Goal: Task Accomplishment & Management: Manage account settings

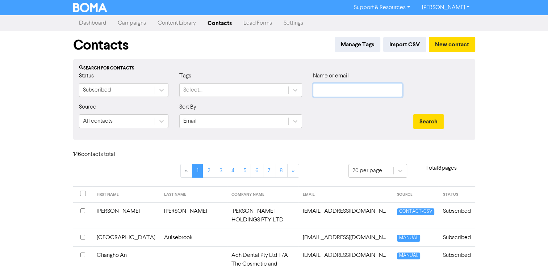
type input "[EMAIL_ADDRESS][DOMAIN_NAME]"
click at [383, 92] on input "[EMAIL_ADDRESS][DOMAIN_NAME]" at bounding box center [358, 90] width 90 height 14
type input "[PERSON_NAME][EMAIL_ADDRESS][DOMAIN_NAME]"
click at [414, 114] on button "Search" at bounding box center [429, 121] width 30 height 15
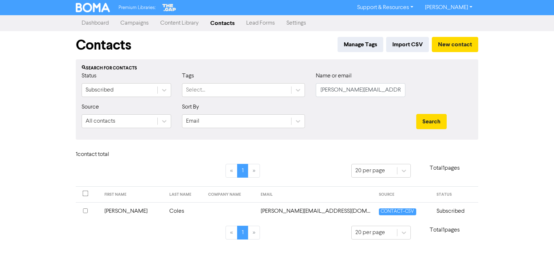
click at [449, 211] on td "Subscribed" at bounding box center [455, 212] width 46 height 18
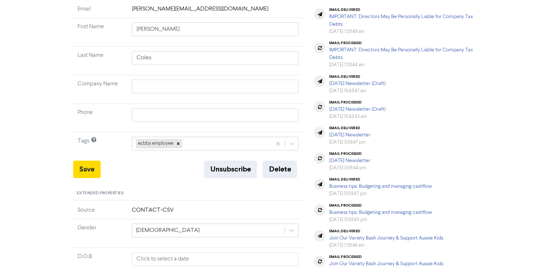
scroll to position [109, 0]
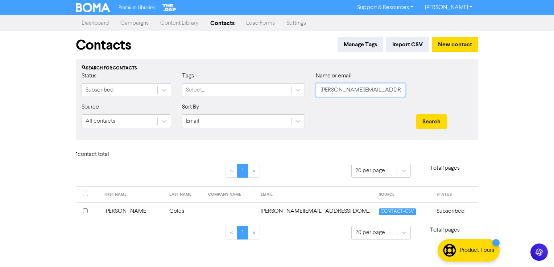
click at [373, 90] on input "[PERSON_NAME][EMAIL_ADDRESS][DOMAIN_NAME]" at bounding box center [361, 90] width 90 height 14
type input "[PERSON_NAME][EMAIL_ADDRESS][DOMAIN_NAME]"
click at [431, 126] on button "Search" at bounding box center [431, 121] width 30 height 15
click at [394, 211] on span "MANUAL" at bounding box center [404, 212] width 23 height 7
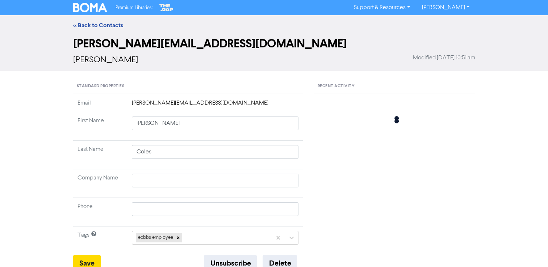
type input "Jessyka"
type input "Morlet"
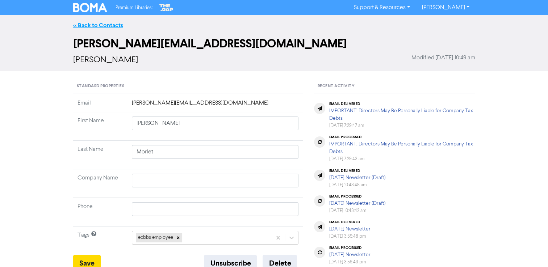
click at [110, 26] on link "<< Back to Contacts" at bounding box center [98, 25] width 50 height 7
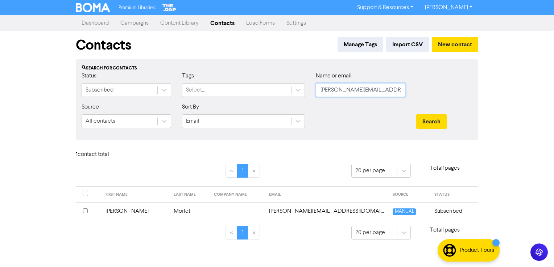
click at [341, 86] on input "jessyka@eastcoastbbs.com.au" at bounding box center [361, 90] width 90 height 14
type input "sharene@eastcoastbbs.com.au"
click at [426, 122] on button "Search" at bounding box center [431, 121] width 30 height 15
click at [220, 17] on link "Contacts" at bounding box center [222, 23] width 36 height 14
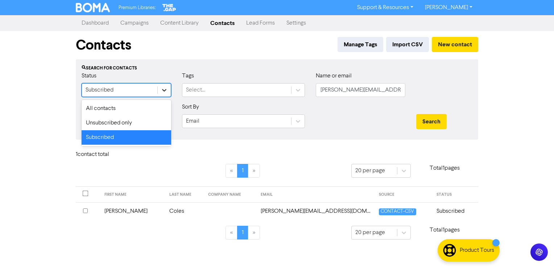
click at [166, 90] on icon at bounding box center [164, 90] width 4 height 3
click at [136, 125] on div "Unsubscribed only" at bounding box center [127, 123] width 90 height 14
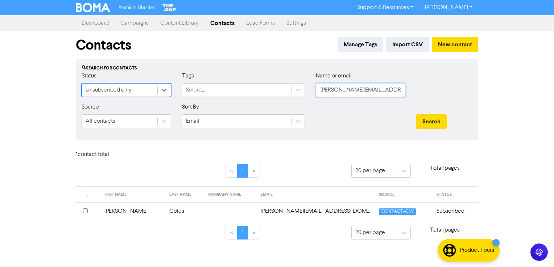
click at [360, 86] on input "sharene@eastcoastbbs.com.au" at bounding box center [361, 90] width 90 height 14
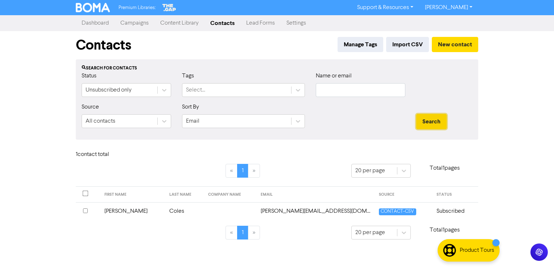
click at [431, 116] on button "Search" at bounding box center [431, 121] width 30 height 15
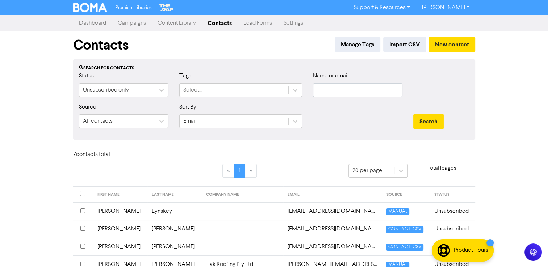
click at [167, 25] on link "Content Library" at bounding box center [177, 23] width 50 height 14
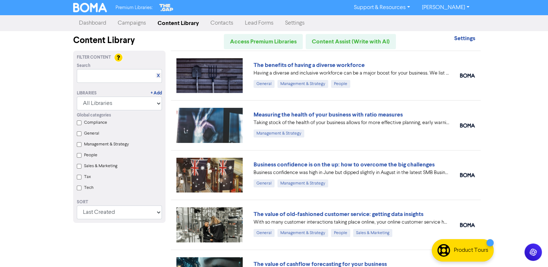
click at [228, 23] on link "Contacts" at bounding box center [222, 23] width 34 height 14
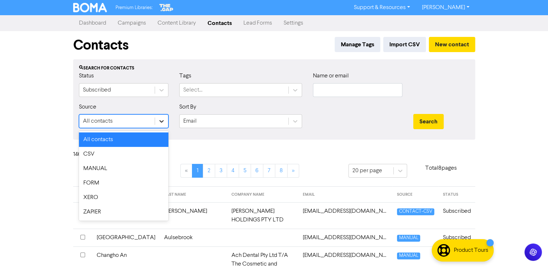
click at [159, 121] on icon at bounding box center [161, 121] width 7 height 7
click at [141, 155] on div "CSV" at bounding box center [124, 154] width 90 height 14
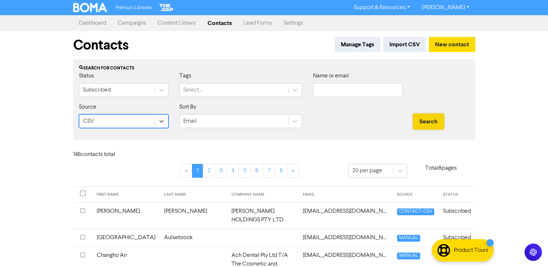
click at [433, 120] on button "Search" at bounding box center [429, 121] width 30 height 15
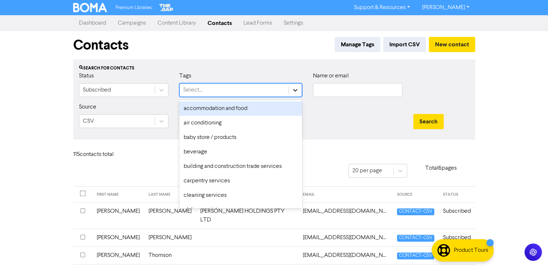
click at [297, 96] on div at bounding box center [295, 90] width 13 height 13
click at [129, 25] on link "Campaigns" at bounding box center [132, 23] width 40 height 14
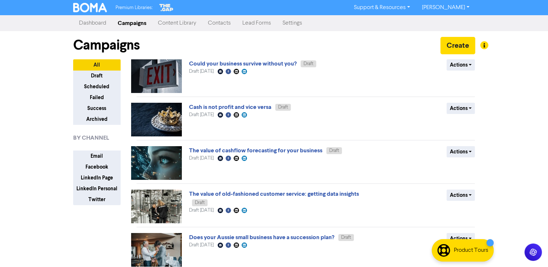
click at [295, 23] on link "Settings" at bounding box center [292, 23] width 31 height 14
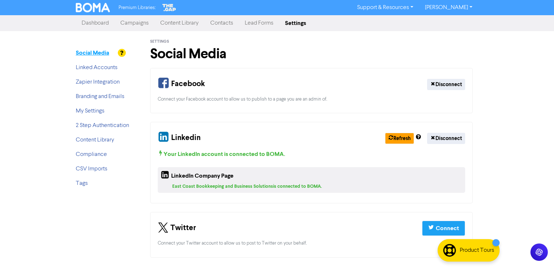
click at [94, 51] on strong "Social Media" at bounding box center [92, 52] width 33 height 7
click at [97, 112] on link "My Settings" at bounding box center [90, 111] width 29 height 6
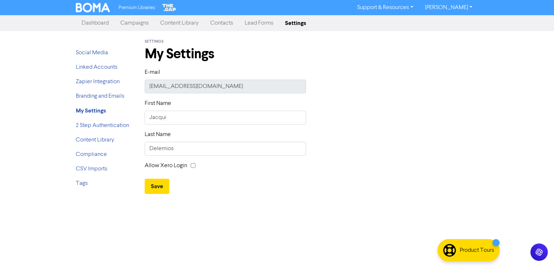
click at [194, 167] on input "checkbox" at bounding box center [193, 165] width 5 height 5
checkbox input "true"
click at [159, 184] on button "Save" at bounding box center [157, 186] width 25 height 15
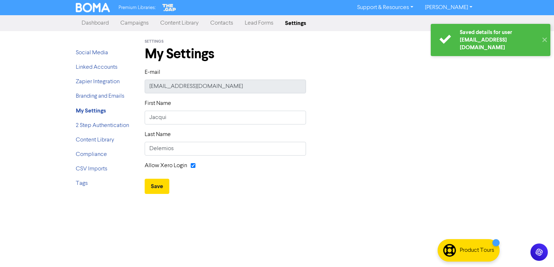
click at [98, 144] on li "Content Library" at bounding box center [105, 140] width 58 height 9
click at [102, 141] on link "Content Library" at bounding box center [95, 140] width 38 height 6
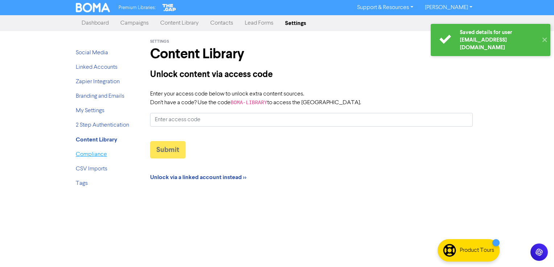
click at [97, 157] on link "Compliance" at bounding box center [91, 155] width 31 height 6
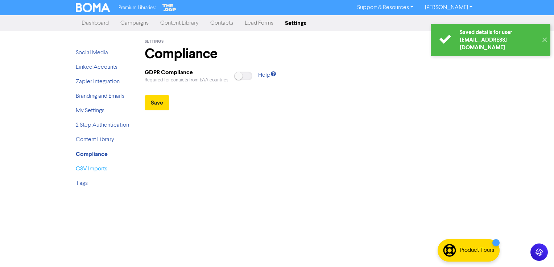
click at [98, 172] on link "CSV Imports" at bounding box center [92, 169] width 32 height 6
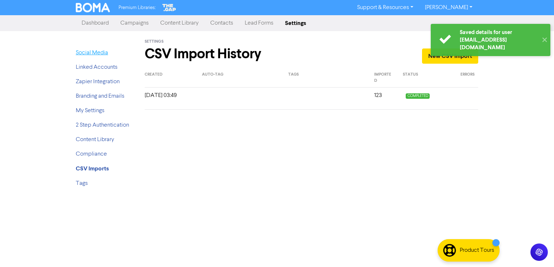
click at [100, 51] on link "Social Media" at bounding box center [92, 53] width 32 height 6
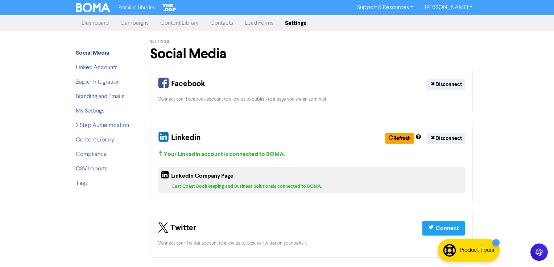
click at [181, 23] on link "Content Library" at bounding box center [179, 23] width 50 height 14
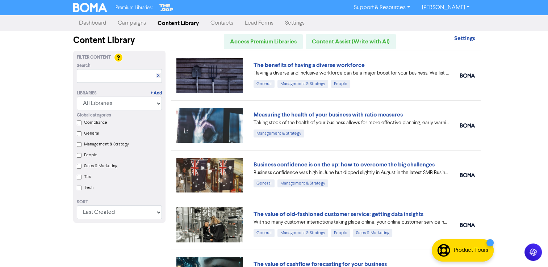
click at [215, 23] on link "Contacts" at bounding box center [222, 23] width 34 height 14
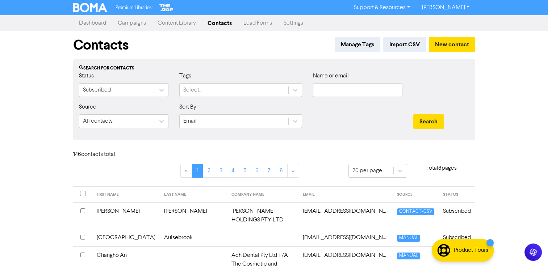
click at [137, 22] on link "Campaigns" at bounding box center [132, 23] width 40 height 14
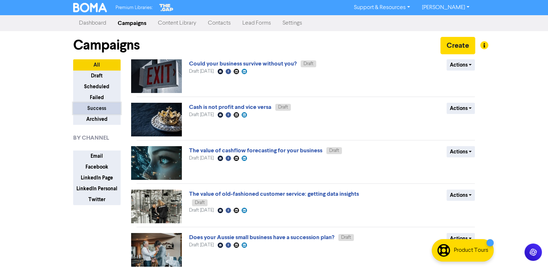
click at [100, 105] on button "Success" at bounding box center [96, 108] width 47 height 11
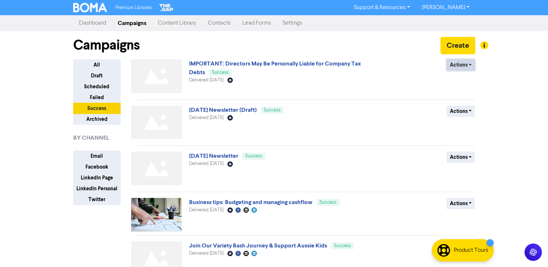
click at [465, 64] on button "Actions" at bounding box center [461, 64] width 29 height 11
click at [351, 85] on div "IMPORTANT: Directors May Be Personally Liable for Company Tax Debts Success Del…" at bounding box center [276, 77] width 175 height 37
click at [307, 65] on link "IMPORTANT: Directors May Be Personally Liable for Company Tax Debts" at bounding box center [275, 68] width 172 height 16
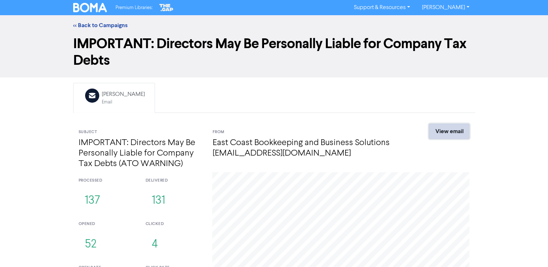
click at [450, 131] on link "View email" at bounding box center [449, 131] width 41 height 15
click at [98, 27] on link "<< Back to Campaigns" at bounding box center [100, 25] width 54 height 7
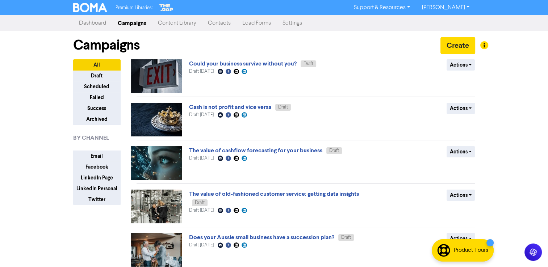
click at [217, 26] on link "Contacts" at bounding box center [219, 23] width 34 height 14
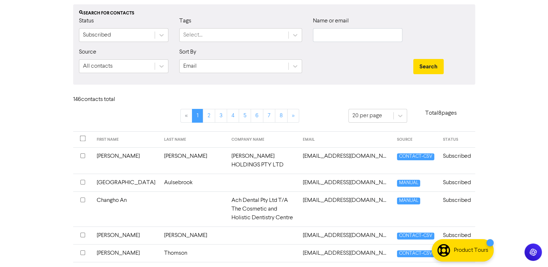
scroll to position [35, 0]
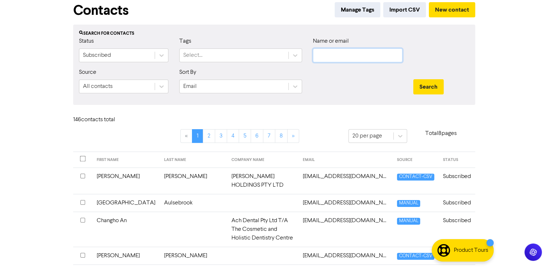
click at [338, 57] on input "text" at bounding box center [358, 56] width 90 height 14
type input "sharene@eastcoastbbs.com.au"
click at [433, 85] on button "Search" at bounding box center [429, 86] width 30 height 15
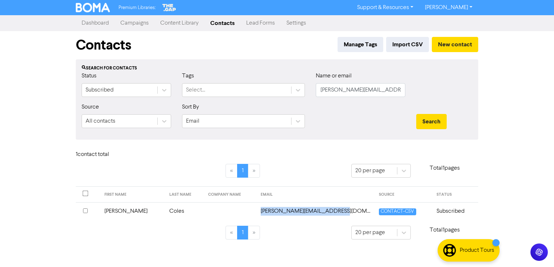
drag, startPoint x: 333, startPoint y: 212, endPoint x: 240, endPoint y: 208, distance: 92.5
click at [240, 208] on tr "Sharene Coles sharene@eastcoastbbs.com.au CONTACT-CSV Subscribed" at bounding box center [277, 212] width 402 height 18
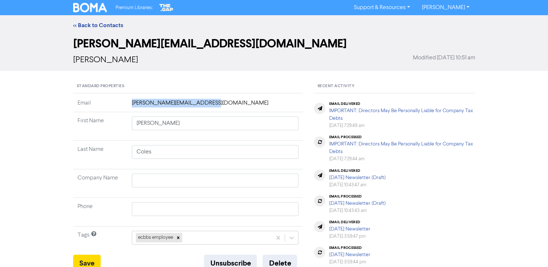
drag, startPoint x: 213, startPoint y: 105, endPoint x: 128, endPoint y: 104, distance: 85.9
click at [128, 104] on td "sharene@eastcoastbbs.com.au" at bounding box center [216, 105] width 176 height 13
copy td "sharene@eastcoastbbs.com.au"
click at [234, 260] on button "Unsubscribe" at bounding box center [230, 263] width 53 height 17
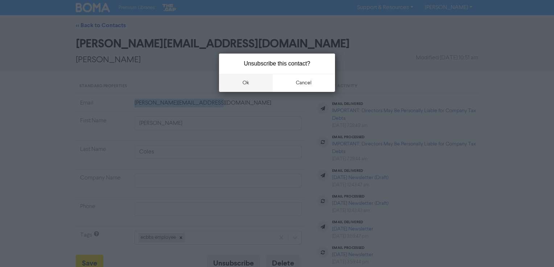
click at [254, 86] on button "ok" at bounding box center [246, 83] width 54 height 18
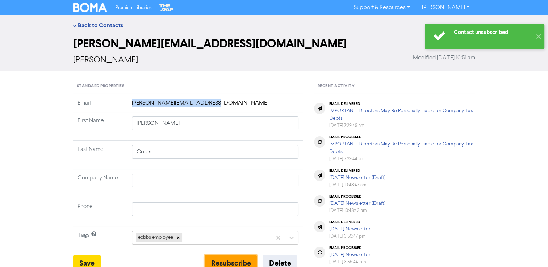
click at [239, 262] on button "Resubscribe" at bounding box center [231, 263] width 52 height 17
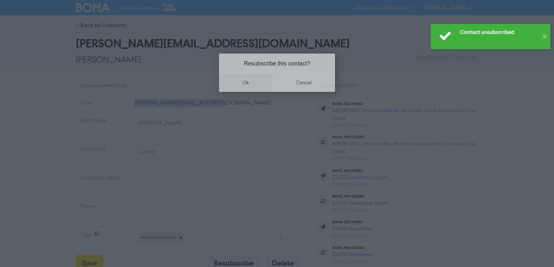
click at [245, 84] on button "ok" at bounding box center [246, 83] width 54 height 18
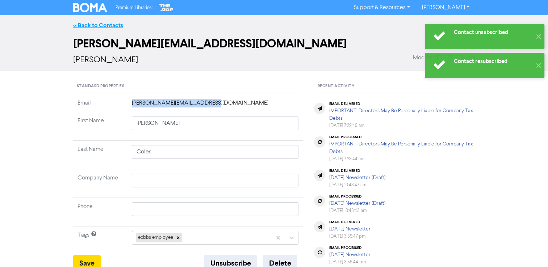
click at [104, 27] on link "<< Back to Contacts" at bounding box center [98, 25] width 50 height 7
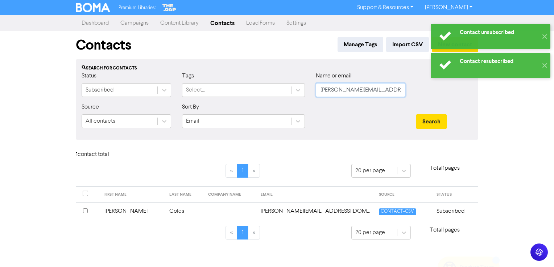
click at [339, 91] on input "sharene@eastcoastbbs.com.au" at bounding box center [361, 90] width 90 height 14
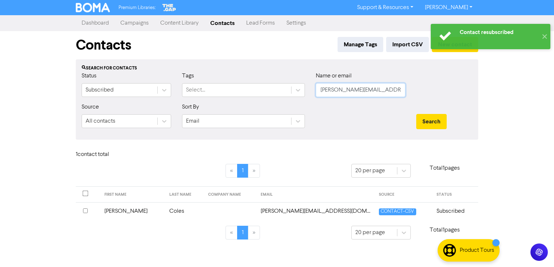
type input "="
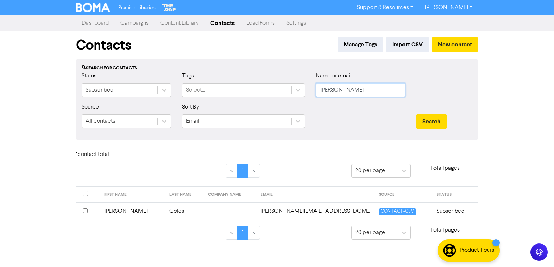
type input "jessyka@eastcoastbbs.com.au"
click at [428, 124] on button "Search" at bounding box center [431, 121] width 30 height 15
click at [123, 212] on td "Jessyka" at bounding box center [135, 212] width 68 height 18
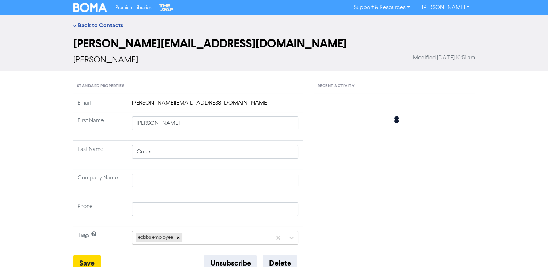
type input "Jessyka"
type input "Morlet"
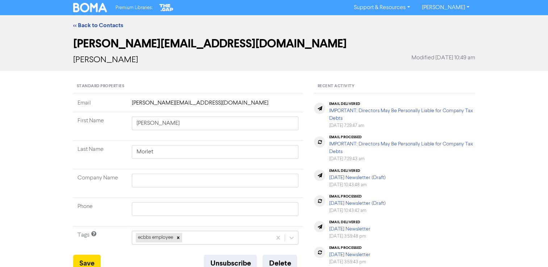
scroll to position [145, 0]
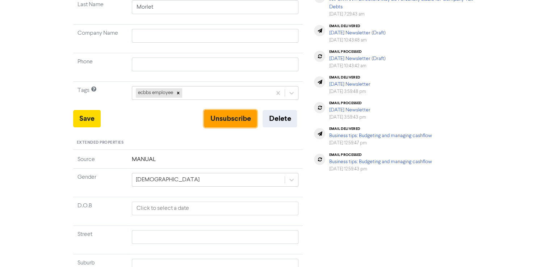
click at [228, 120] on button "Unsubscribe" at bounding box center [230, 118] width 53 height 17
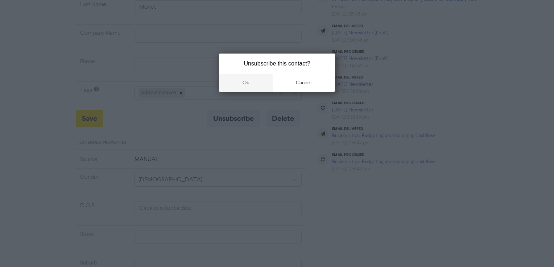
click at [244, 88] on button "ok" at bounding box center [246, 83] width 54 height 18
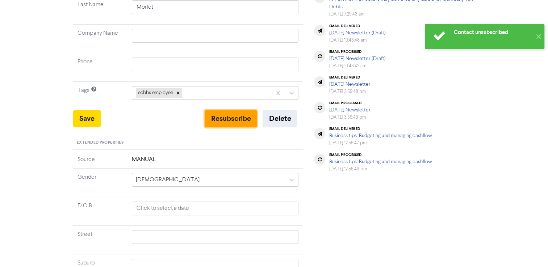
click at [236, 120] on button "Resubscribe" at bounding box center [231, 118] width 52 height 17
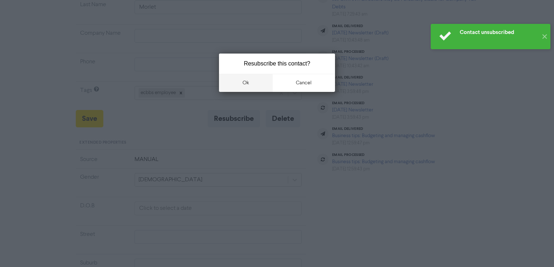
click at [248, 83] on button "ok" at bounding box center [246, 83] width 54 height 18
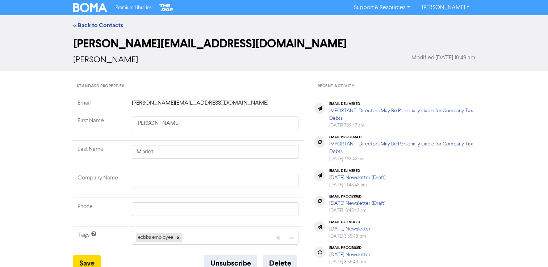
scroll to position [109, 0]
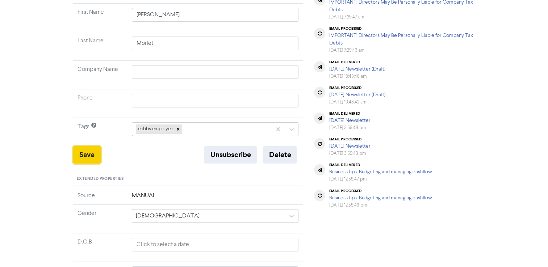
click at [86, 153] on button "Save" at bounding box center [87, 154] width 28 height 17
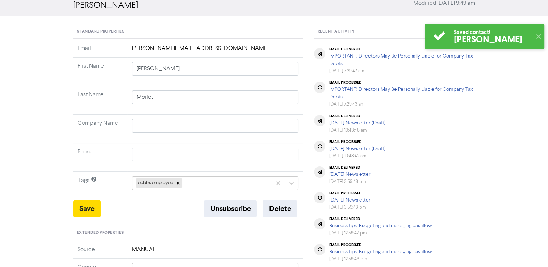
scroll to position [0, 0]
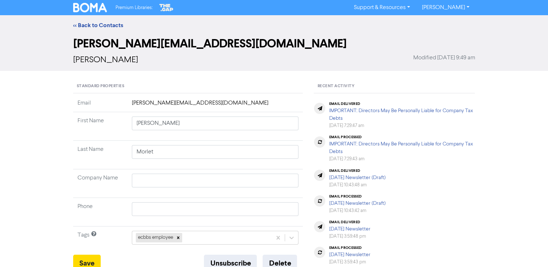
click at [130, 9] on span "Premium Libraries:" at bounding box center [134, 7] width 37 height 5
click at [84, 7] on img at bounding box center [90, 7] width 34 height 9
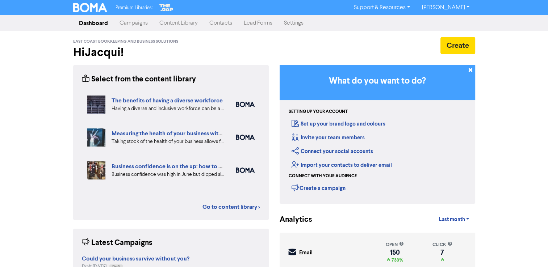
click at [136, 26] on link "Campaigns" at bounding box center [134, 23] width 40 height 14
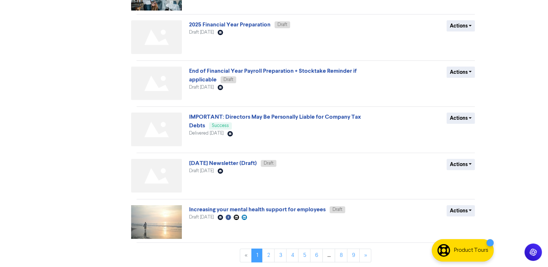
scroll to position [258, 0]
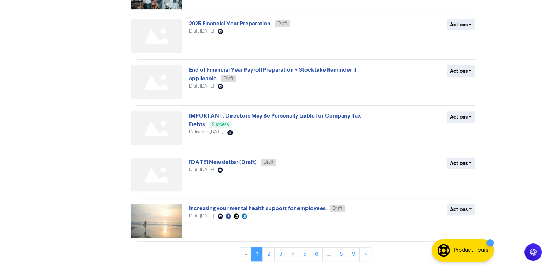
click at [159, 173] on img at bounding box center [156, 175] width 51 height 34
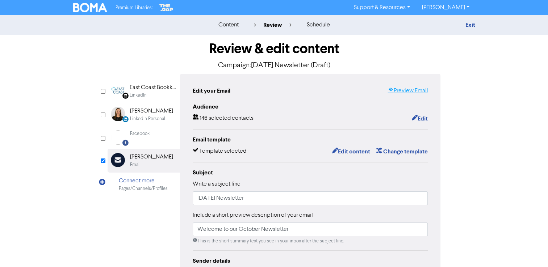
click at [408, 91] on link "Preview Email" at bounding box center [408, 91] width 40 height 9
